Goal: Complete application form

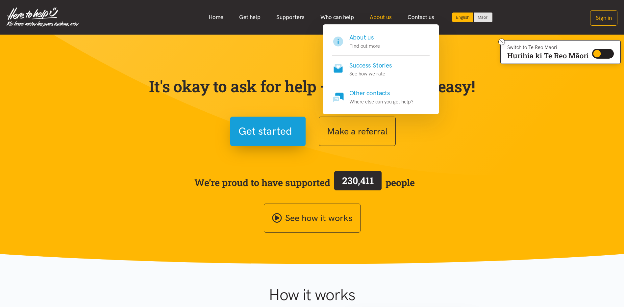
click at [382, 16] on link "About us" at bounding box center [381, 17] width 38 height 14
click at [367, 37] on h4 "About us" at bounding box center [364, 37] width 31 height 9
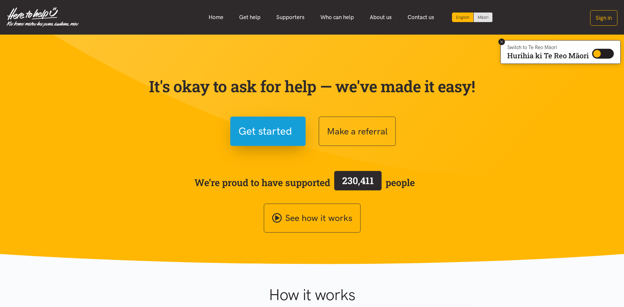
click at [500, 41] on icon at bounding box center [501, 41] width 5 height 5
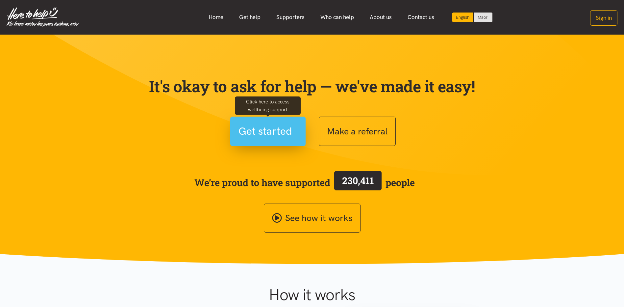
click at [266, 133] on span "Get started" at bounding box center [265, 131] width 54 height 17
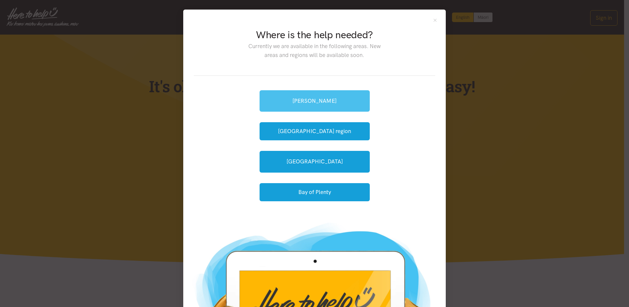
click at [300, 103] on link "[PERSON_NAME]" at bounding box center [314, 100] width 110 height 21
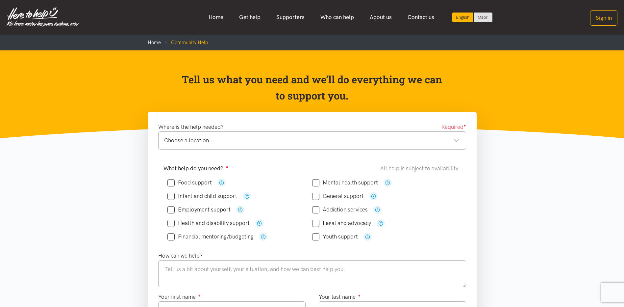
click at [207, 138] on div "Choose a location..." at bounding box center [311, 140] width 295 height 9
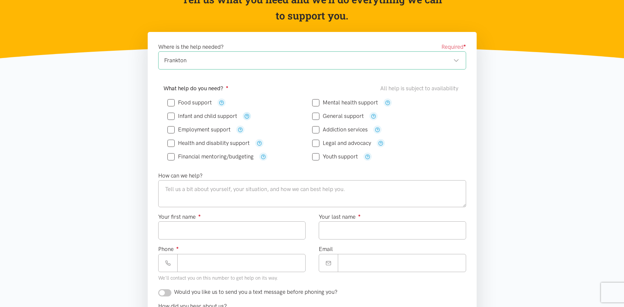
scroll to position [66, 0]
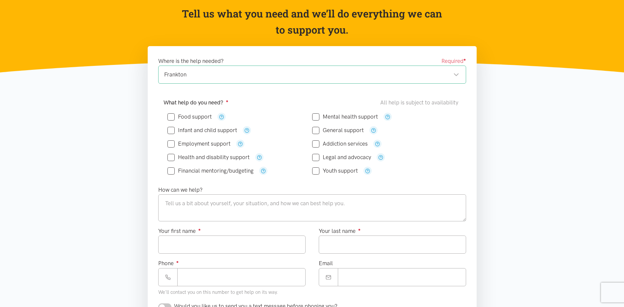
click at [173, 115] on input "Food support" at bounding box center [189, 117] width 44 height 6
checkbox input "true"
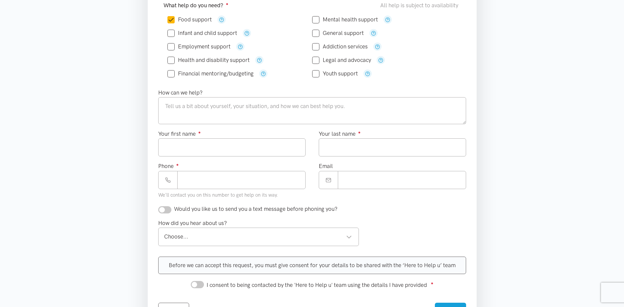
scroll to position [164, 0]
click at [244, 145] on input "Your first name ●" at bounding box center [231, 145] width 147 height 18
type input "******"
type input "*******"
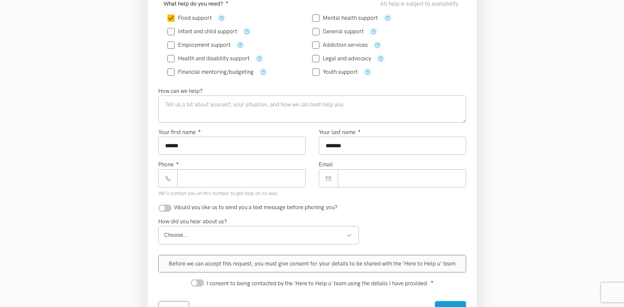
type input "**********"
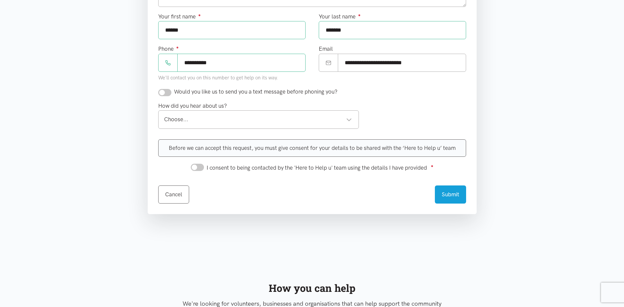
scroll to position [296, 0]
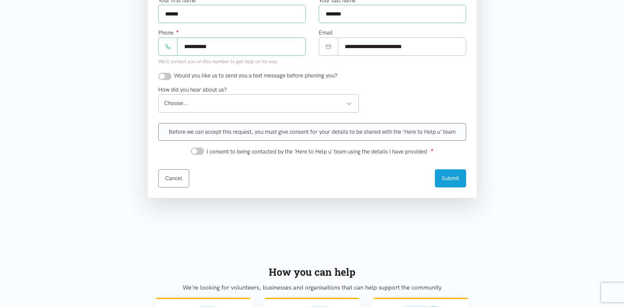
click at [219, 100] on div "Choose..." at bounding box center [258, 103] width 188 height 9
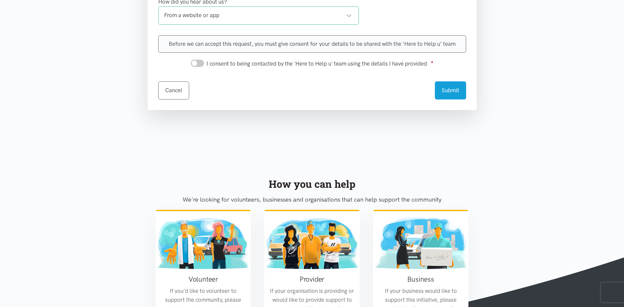
scroll to position [0, 0]
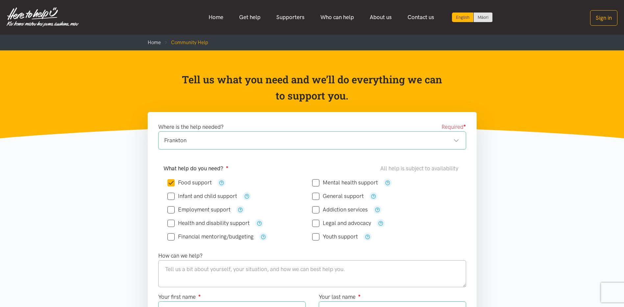
drag, startPoint x: 287, startPoint y: 132, endPoint x: 283, endPoint y: 130, distance: 4.6
